Goal: Navigation & Orientation: Find specific page/section

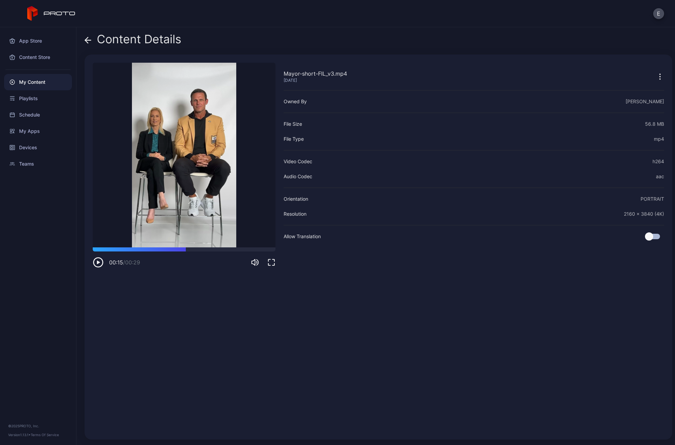
click at [85, 43] on icon at bounding box center [88, 40] width 7 height 7
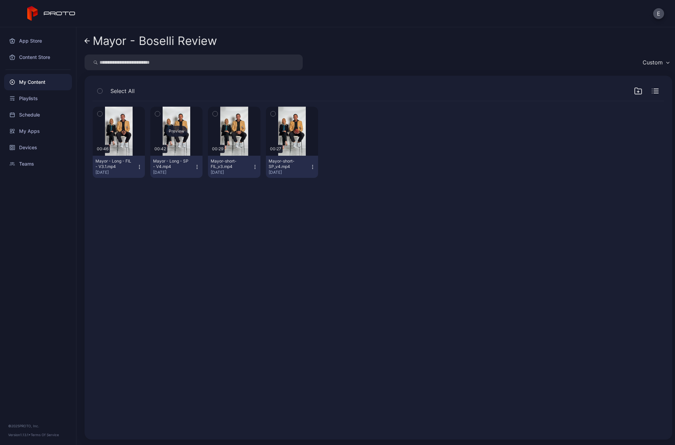
click at [178, 145] on div "Preview" at bounding box center [176, 131] width 52 height 49
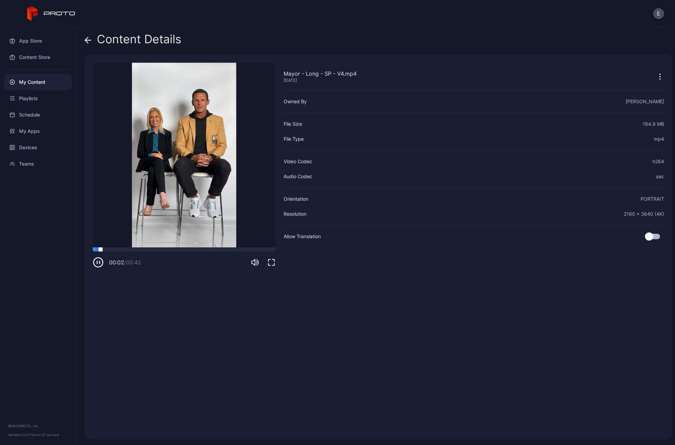
click at [125, 249] on div at bounding box center [184, 249] width 183 height 4
click at [190, 248] on div at bounding box center [184, 249] width 183 height 4
click at [243, 252] on div at bounding box center [184, 249] width 183 height 4
click at [267, 248] on div at bounding box center [184, 249] width 183 height 4
click at [47, 78] on div "My Content" at bounding box center [38, 82] width 68 height 16
